Goal: Information Seeking & Learning: Learn about a topic

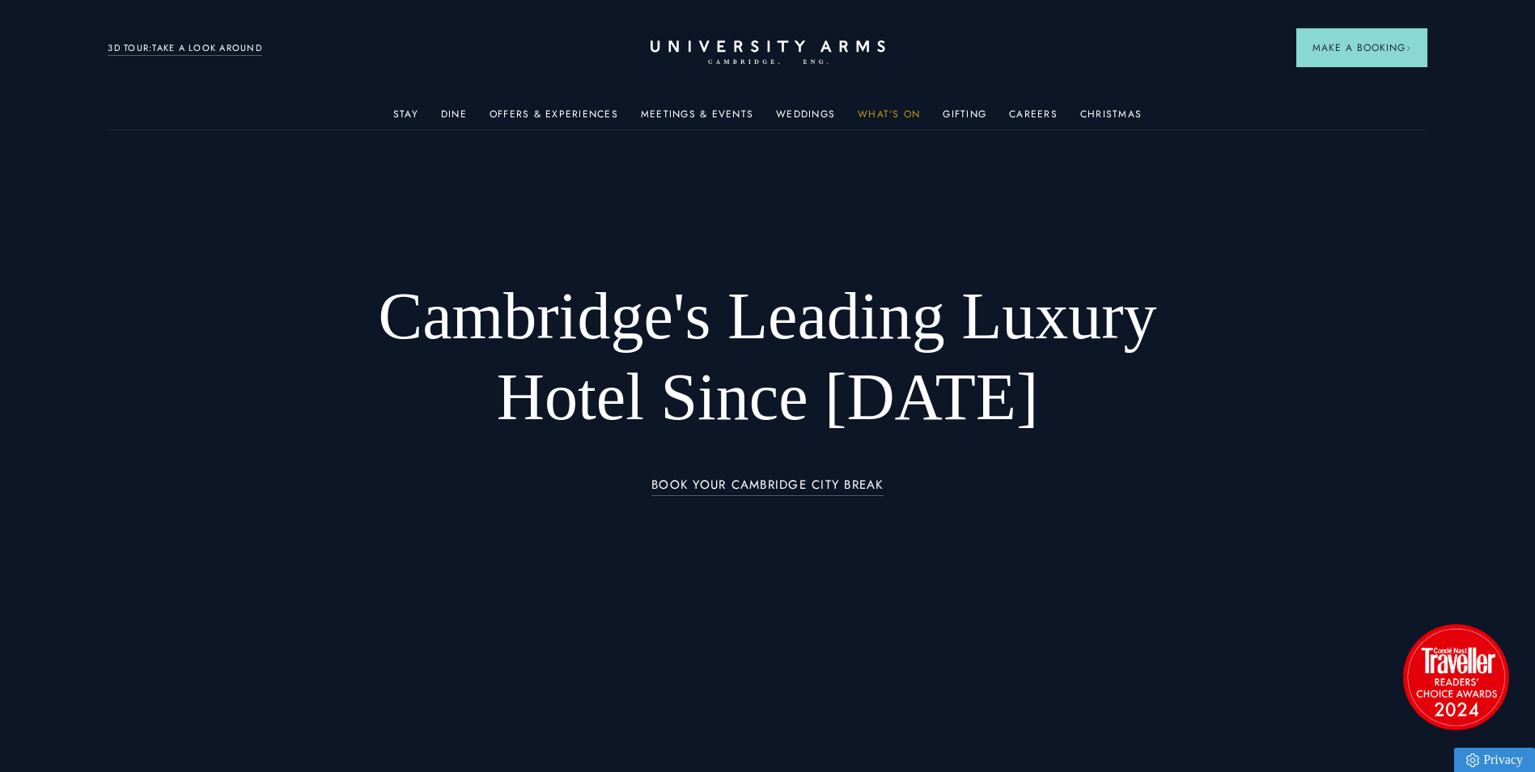
click at [890, 117] on link "What's On" at bounding box center [889, 118] width 62 height 21
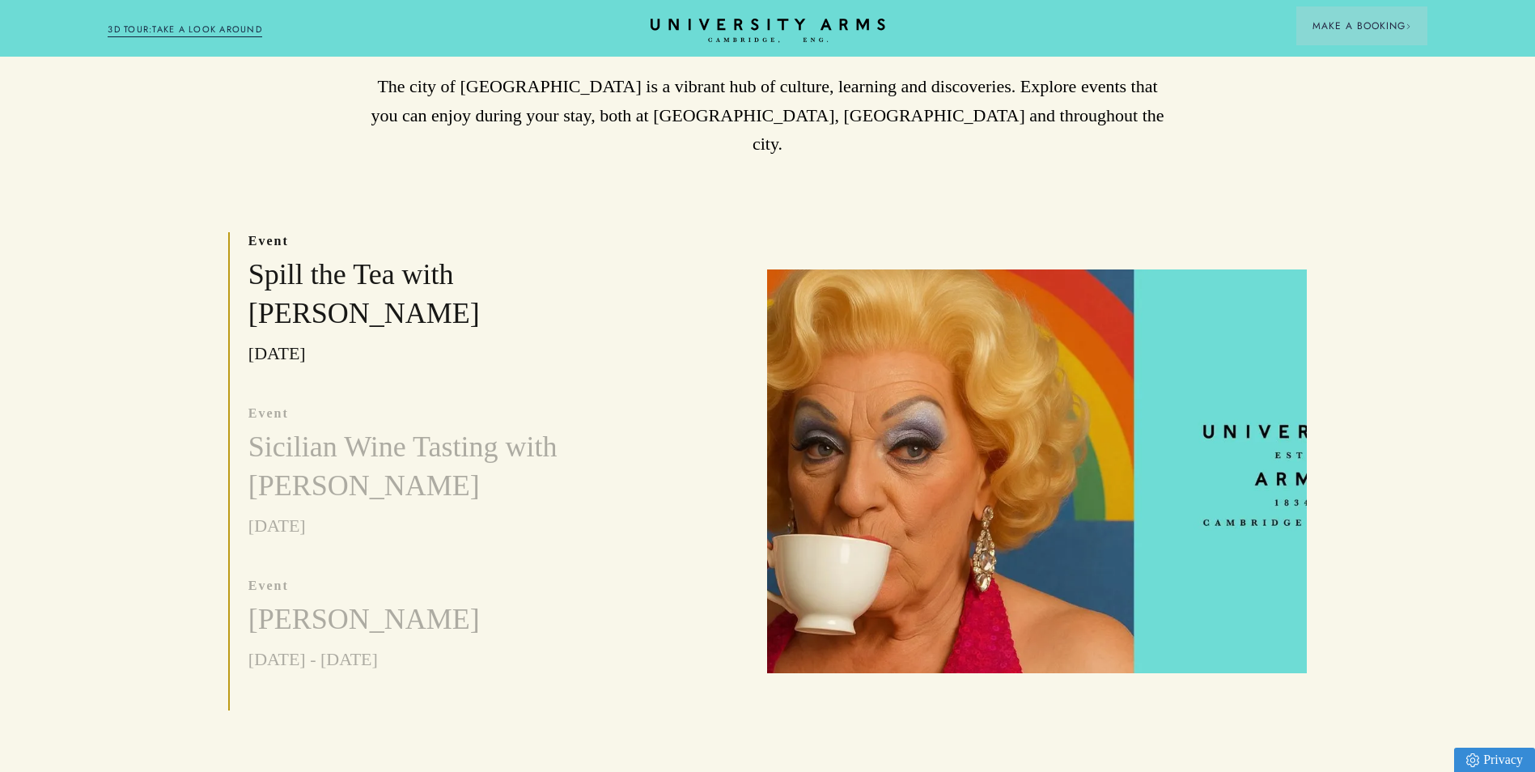
scroll to position [453, 0]
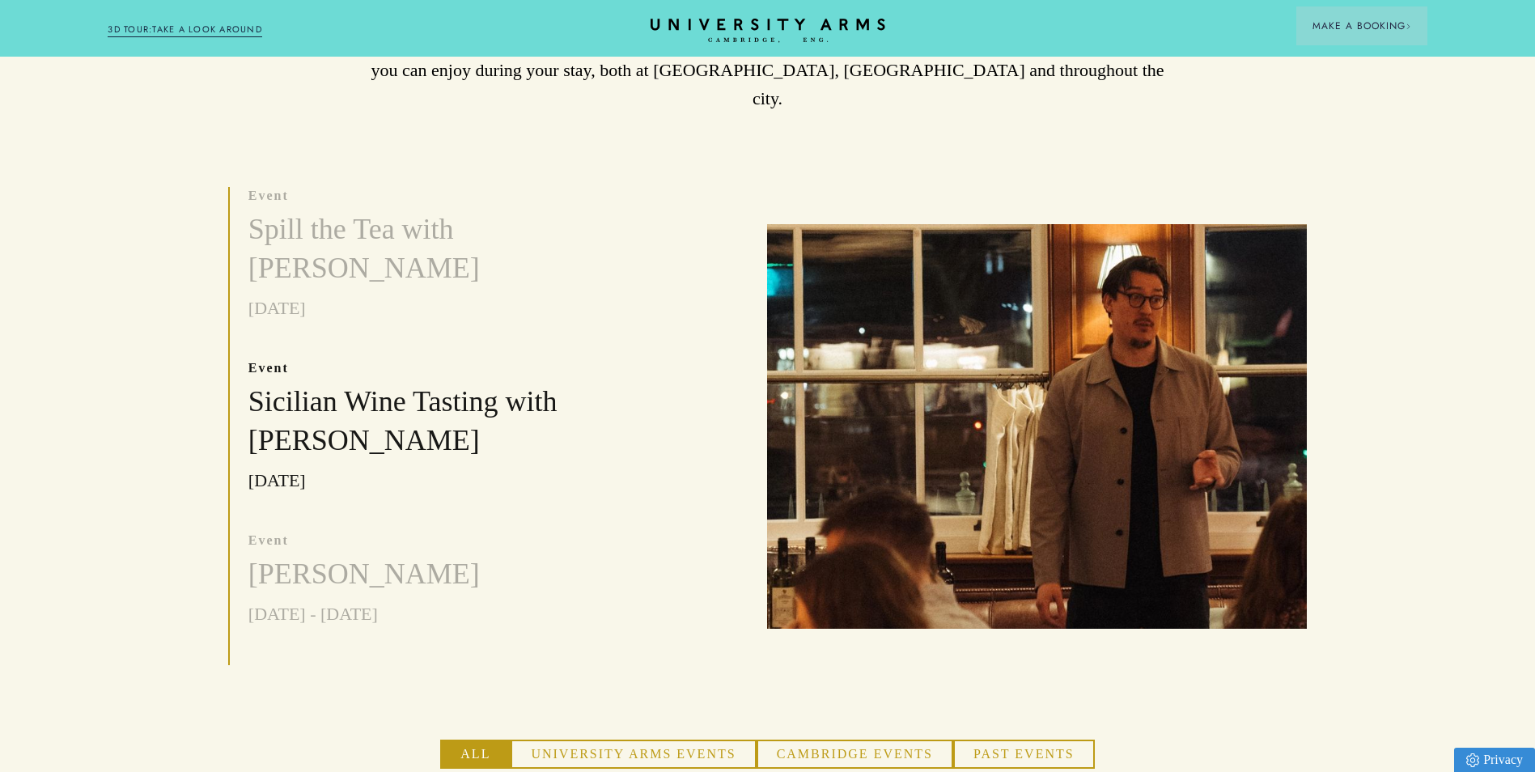
click at [723, 34] on icon "CAMBRIDGE’S LEADING LUXURY HOTEL SINCE [DATE]" at bounding box center [767, 31] width 227 height 24
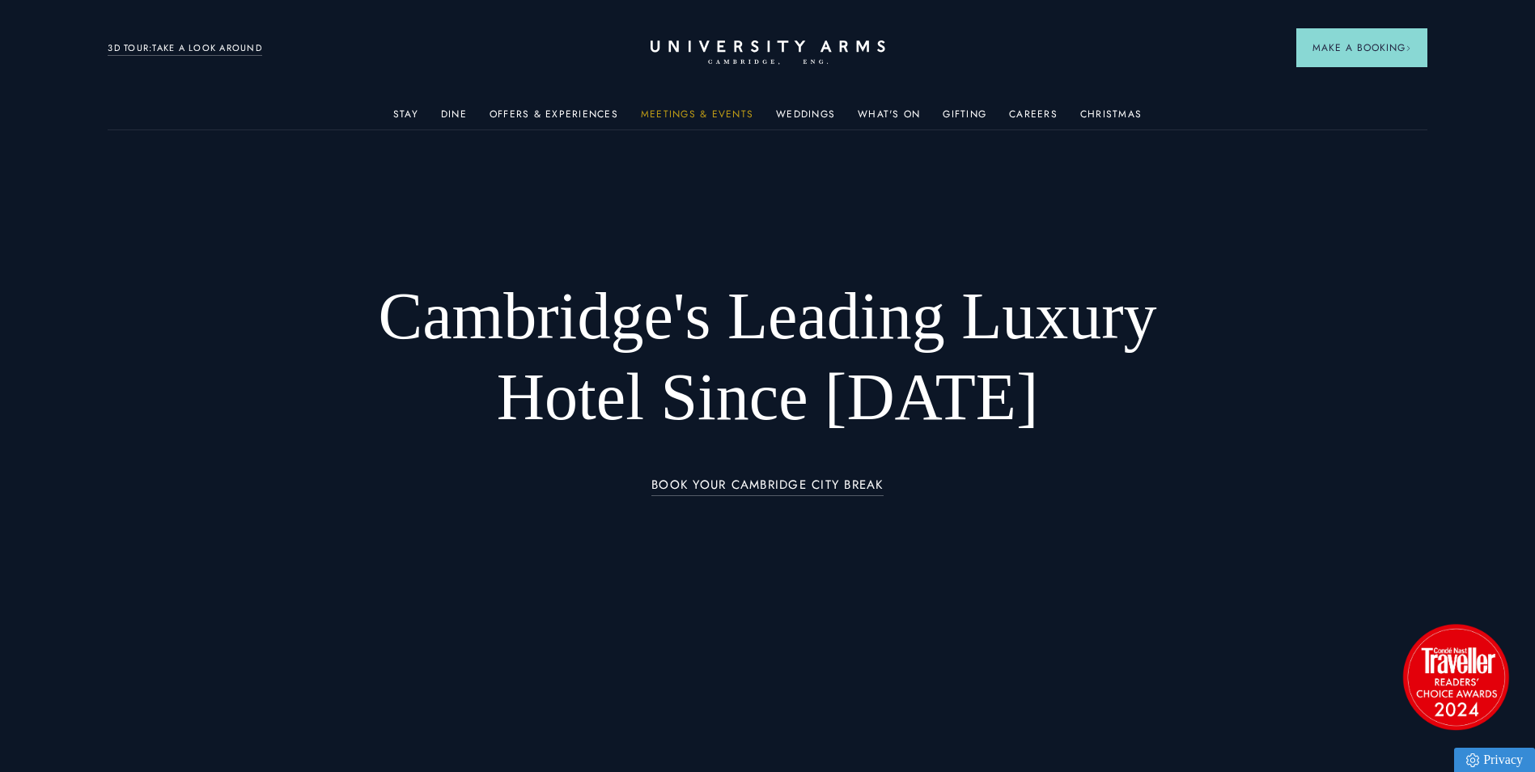
click at [706, 117] on link "Meetings & Events" at bounding box center [697, 118] width 112 height 21
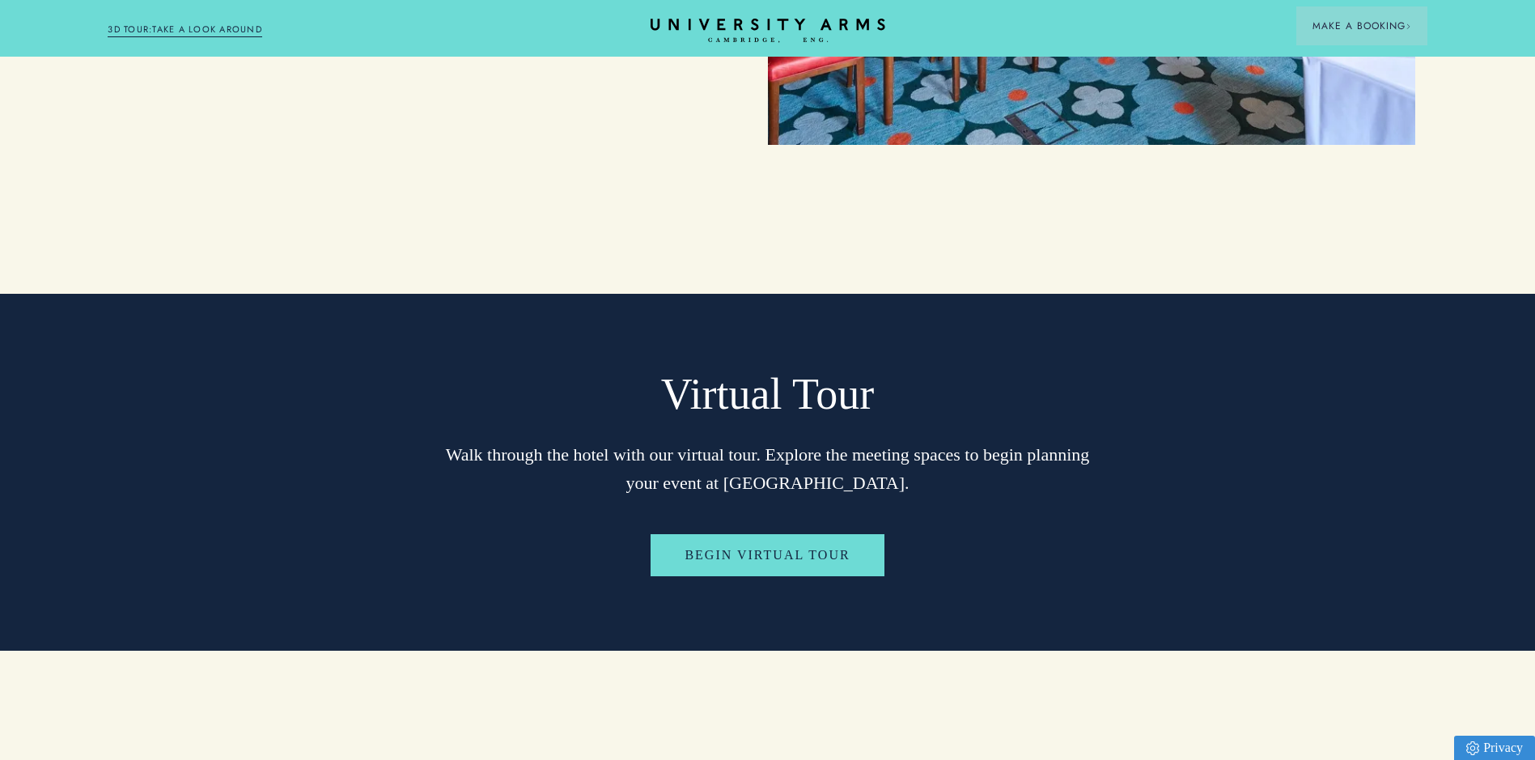
scroll to position [3302, 0]
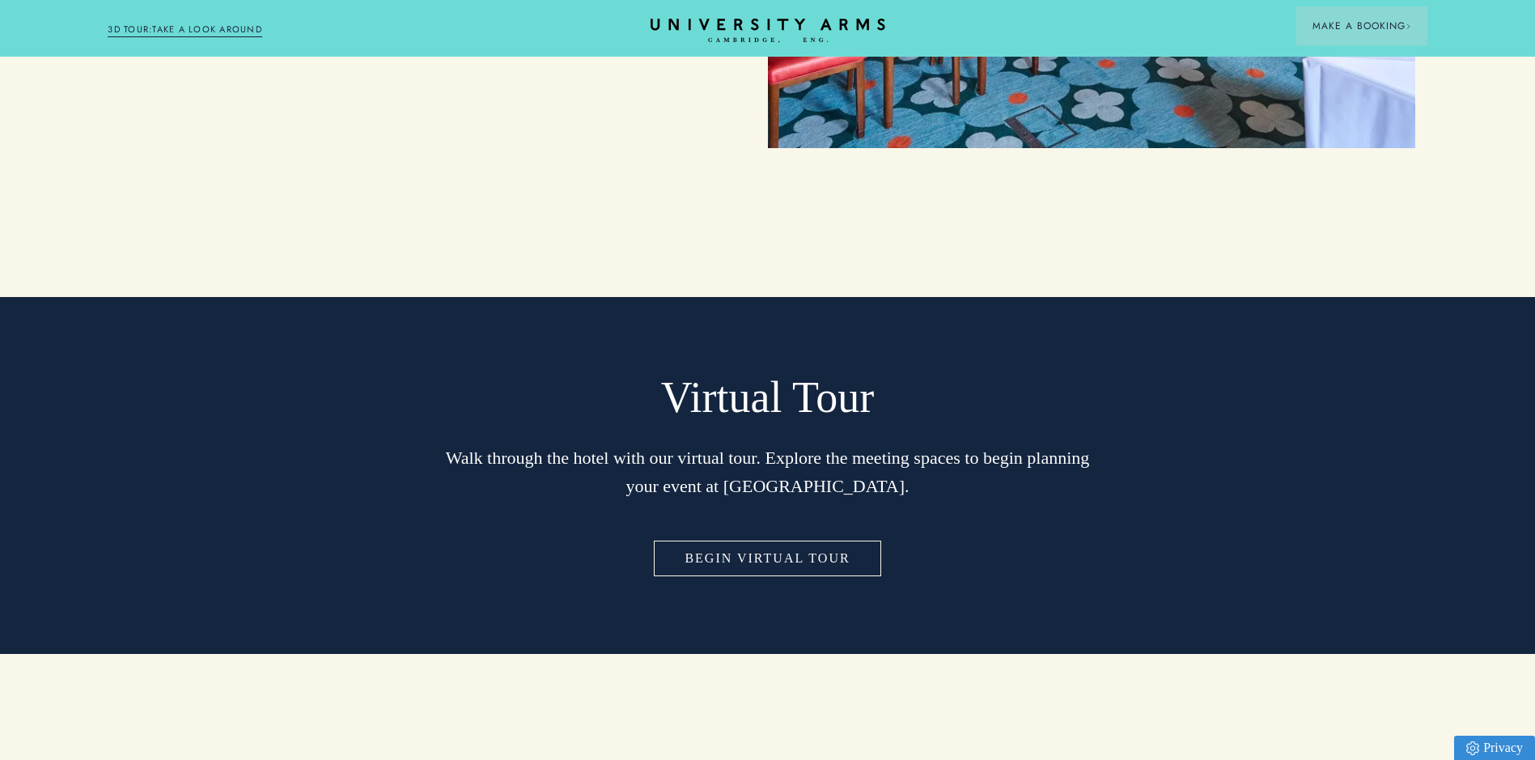
click at [863, 537] on link "Begin Virtual Tour" at bounding box center [767, 558] width 233 height 42
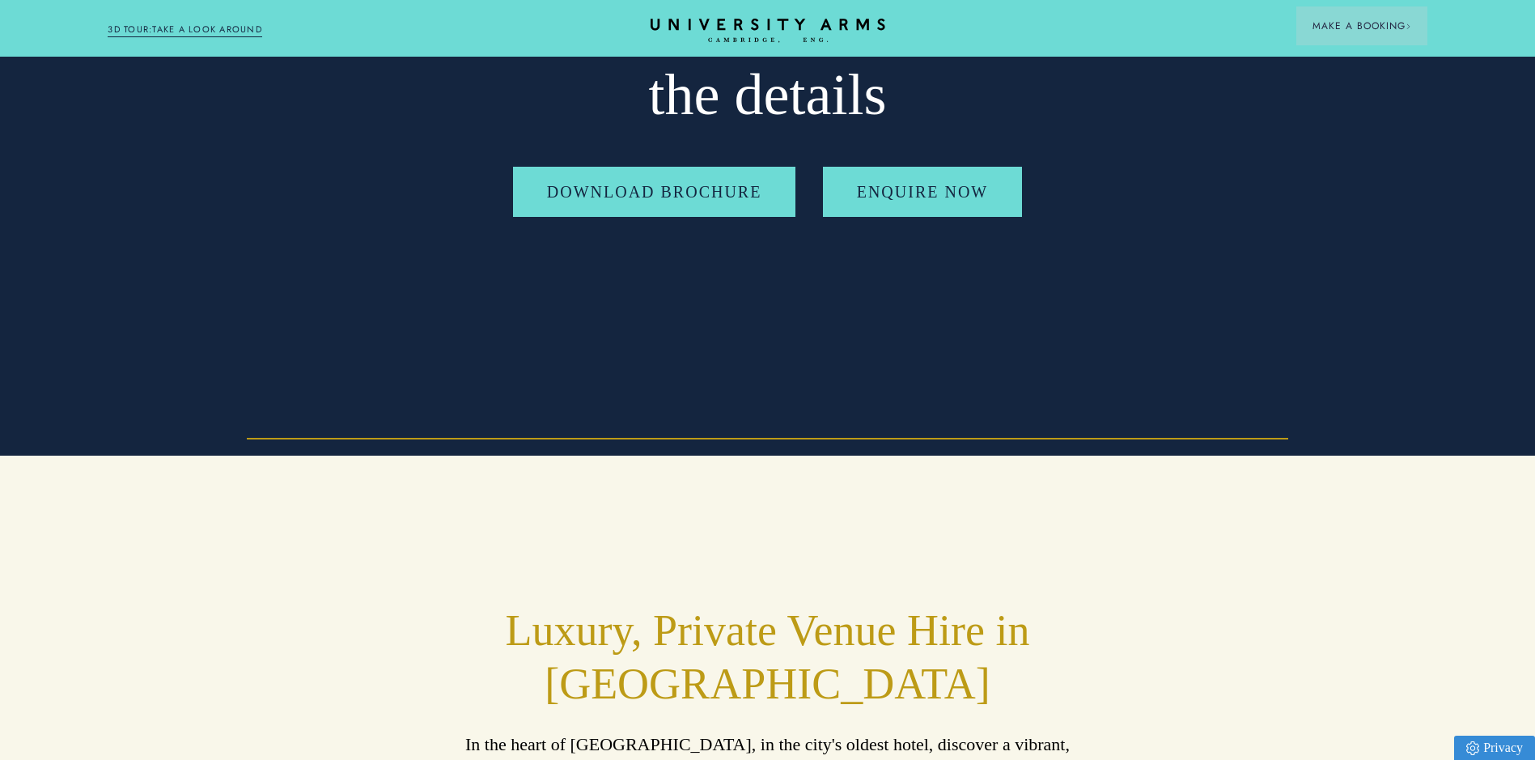
scroll to position [0, 0]
